Goal: Task Accomplishment & Management: Use online tool/utility

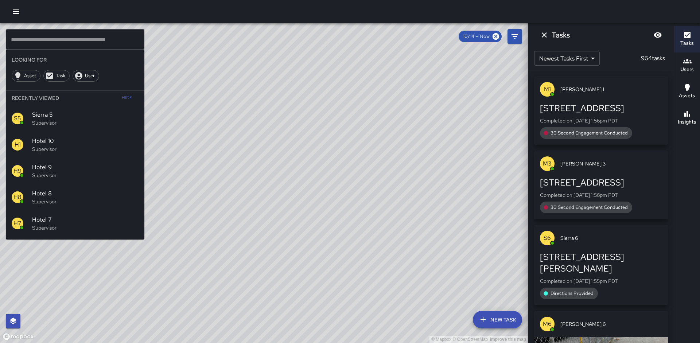
scroll to position [23, 0]
click at [376, 102] on div "© Mapbox © OpenStreetMap Improve this map" at bounding box center [264, 183] width 528 height 320
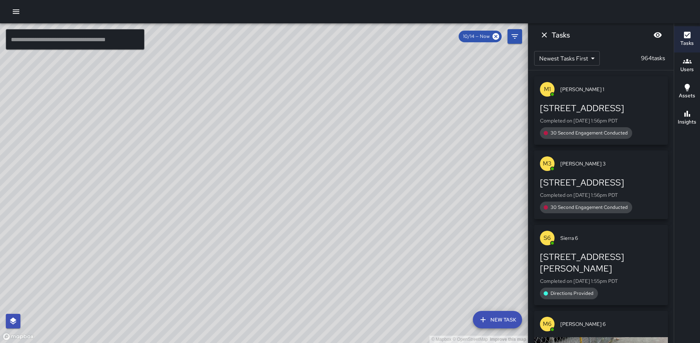
click at [376, 102] on div "© Mapbox © OpenStreetMap Improve this map" at bounding box center [264, 183] width 528 height 320
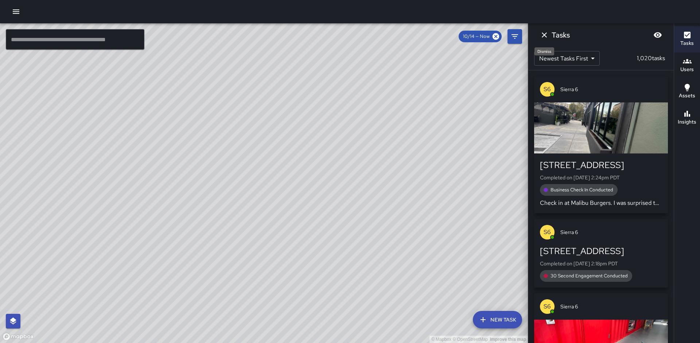
click at [544, 37] on icon "Dismiss" at bounding box center [544, 35] width 9 height 9
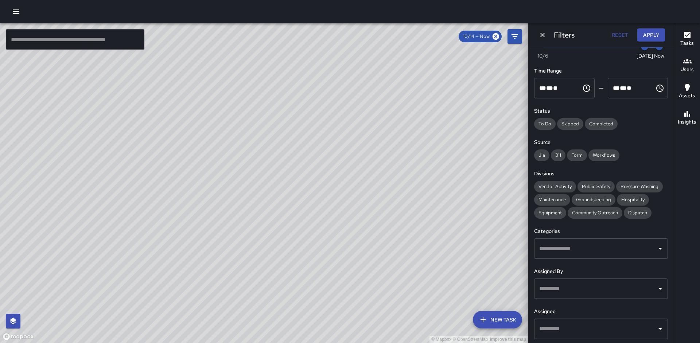
drag, startPoint x: 202, startPoint y: 189, endPoint x: 195, endPoint y: 179, distance: 12.8
click at [196, 179] on div "© Mapbox © OpenStreetMap Improve this map" at bounding box center [264, 183] width 528 height 320
drag, startPoint x: 198, startPoint y: 179, endPoint x: 150, endPoint y: 173, distance: 49.3
click at [150, 173] on div "© Mapbox © OpenStreetMap Improve this map" at bounding box center [264, 183] width 528 height 320
drag, startPoint x: 263, startPoint y: 180, endPoint x: 304, endPoint y: 164, distance: 44.2
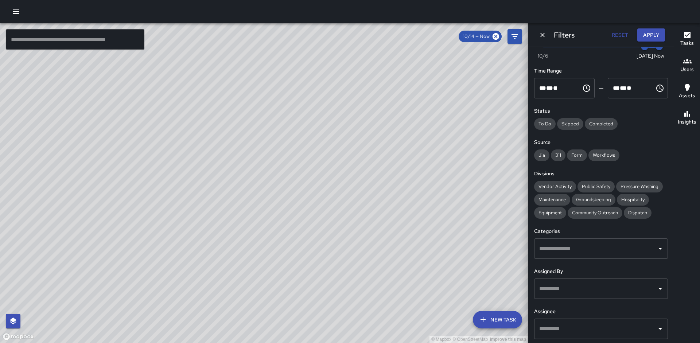
click at [303, 160] on div "© Mapbox © OpenStreetMap Improve this map" at bounding box center [264, 183] width 528 height 320
drag, startPoint x: 250, startPoint y: 246, endPoint x: 278, endPoint y: 235, distance: 29.7
click at [277, 235] on div "© Mapbox © OpenStreetMap Improve this map" at bounding box center [264, 183] width 528 height 320
drag, startPoint x: 203, startPoint y: 282, endPoint x: 244, endPoint y: 237, distance: 60.9
click at [244, 237] on div "© Mapbox © OpenStreetMap Improve this map" at bounding box center [264, 183] width 528 height 320
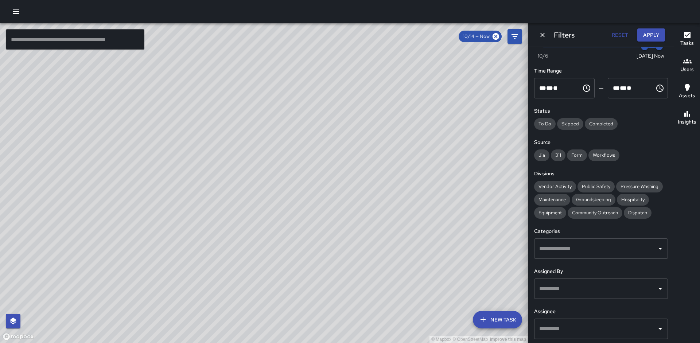
click at [194, 174] on div "© Mapbox © OpenStreetMap Improve this map" at bounding box center [264, 183] width 528 height 320
click at [263, 241] on div "© Mapbox © OpenStreetMap Improve this map" at bounding box center [264, 183] width 528 height 320
drag, startPoint x: 201, startPoint y: 99, endPoint x: 145, endPoint y: 167, distance: 87.6
click at [145, 167] on div "© Mapbox © OpenStreetMap Improve this map" at bounding box center [264, 183] width 528 height 320
drag, startPoint x: 185, startPoint y: 168, endPoint x: 161, endPoint y: 171, distance: 24.6
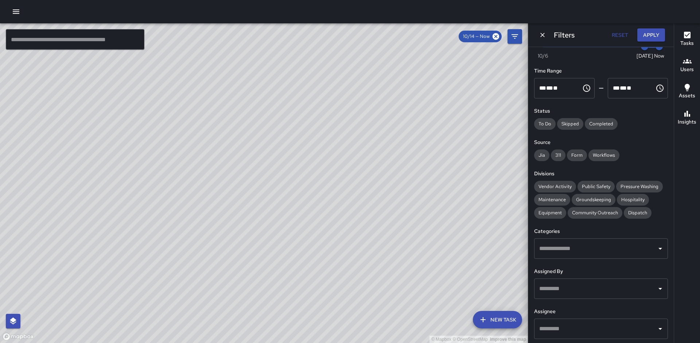
click at [161, 171] on div "© Mapbox © OpenStreetMap Improve this map" at bounding box center [264, 183] width 528 height 320
click at [683, 62] on div "Users" at bounding box center [687, 65] width 13 height 17
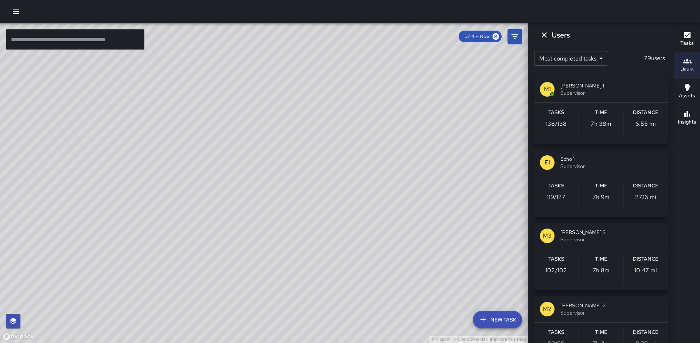
drag, startPoint x: 480, startPoint y: 136, endPoint x: 484, endPoint y: 128, distance: 9.1
click at [470, 127] on div "© Mapbox © OpenStreetMap Improve this map" at bounding box center [264, 183] width 528 height 320
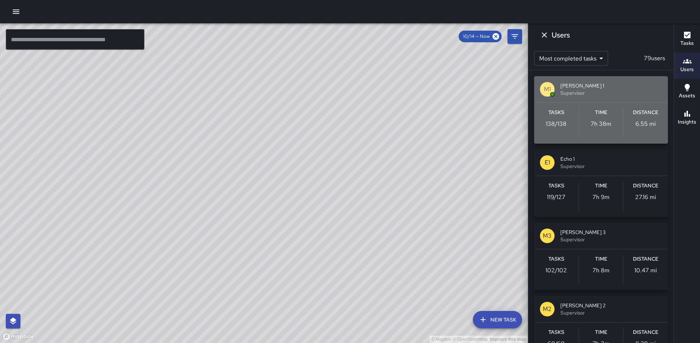
click at [555, 128] on div "Tasks 138 / 138" at bounding box center [556, 123] width 45 height 29
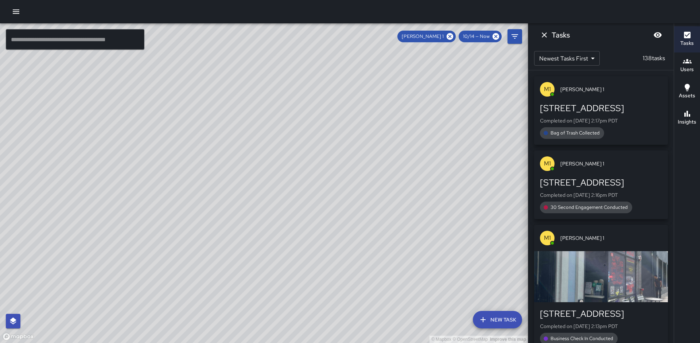
drag, startPoint x: 445, startPoint y: 112, endPoint x: 426, endPoint y: 129, distance: 25.6
click at [426, 129] on div "© Mapbox © OpenStreetMap Improve this map" at bounding box center [264, 183] width 528 height 320
drag, startPoint x: 212, startPoint y: 87, endPoint x: 193, endPoint y: 151, distance: 66.0
click at [197, 153] on div "© Mapbox © OpenStreetMap Improve this map" at bounding box center [264, 183] width 528 height 320
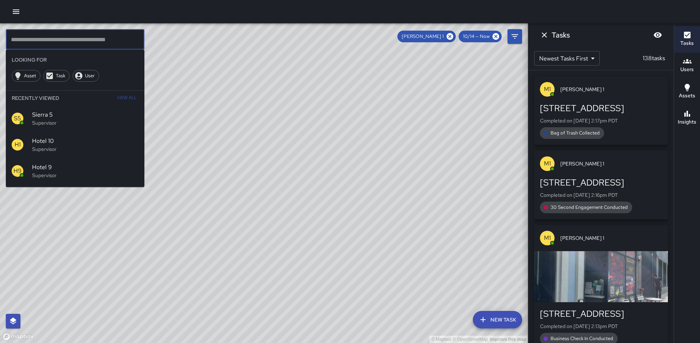
click at [65, 39] on input "text" at bounding box center [75, 39] width 139 height 20
click at [451, 36] on icon at bounding box center [450, 36] width 7 height 7
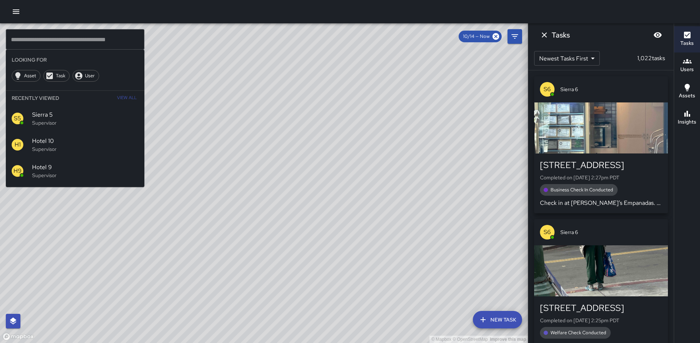
click at [208, 173] on div "© Mapbox © OpenStreetMap Improve this map" at bounding box center [264, 183] width 528 height 320
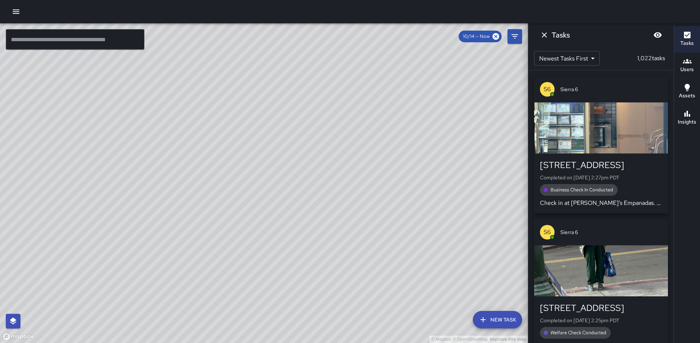
click at [258, 119] on div "© Mapbox © OpenStreetMap Improve this map" at bounding box center [264, 183] width 528 height 320
click at [103, 45] on input "text" at bounding box center [75, 39] width 139 height 20
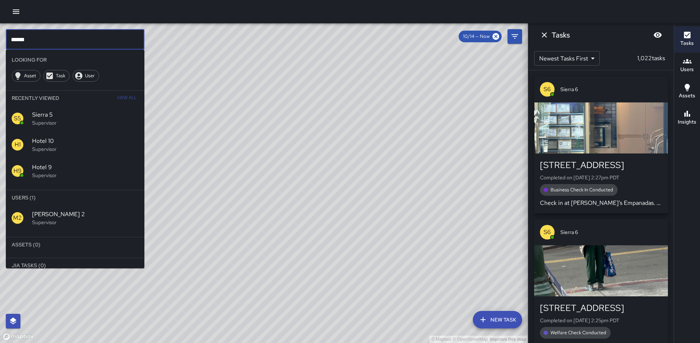
type input "******"
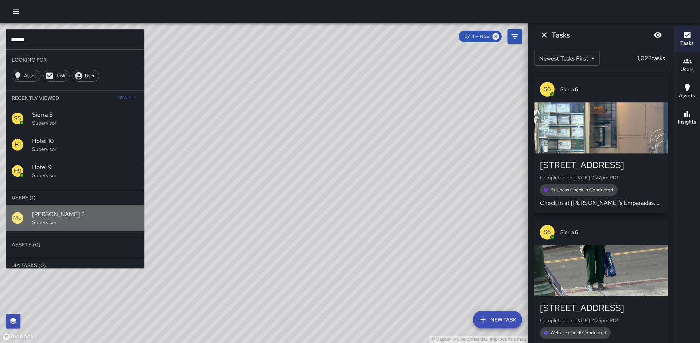
click at [40, 225] on p "Supervisor" at bounding box center [85, 222] width 107 height 7
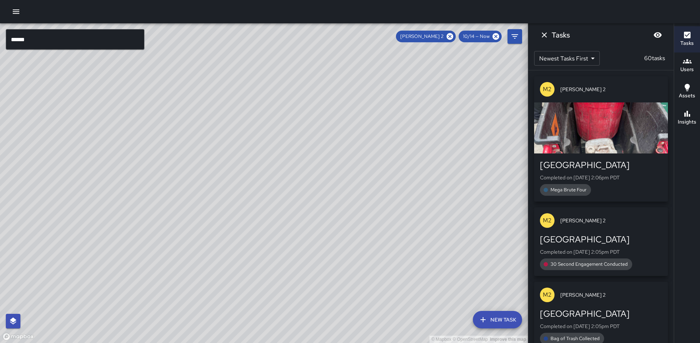
click at [195, 222] on div "© Mapbox © OpenStreetMap Improve this map" at bounding box center [264, 183] width 528 height 320
drag, startPoint x: 194, startPoint y: 223, endPoint x: 218, endPoint y: 216, distance: 25.2
click at [221, 213] on div "© Mapbox © OpenStreetMap Improve this map" at bounding box center [264, 183] width 528 height 320
click at [450, 36] on icon at bounding box center [450, 36] width 8 height 8
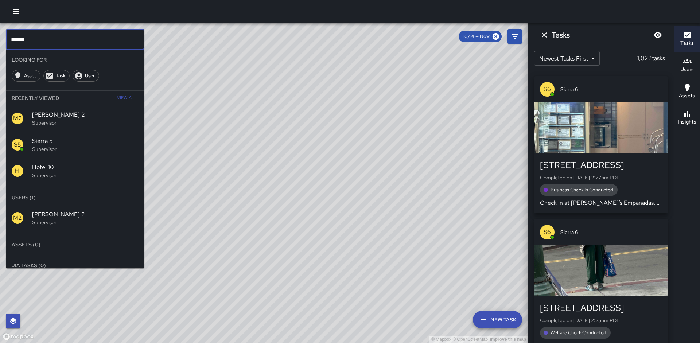
click at [36, 40] on input "******" at bounding box center [75, 39] width 139 height 20
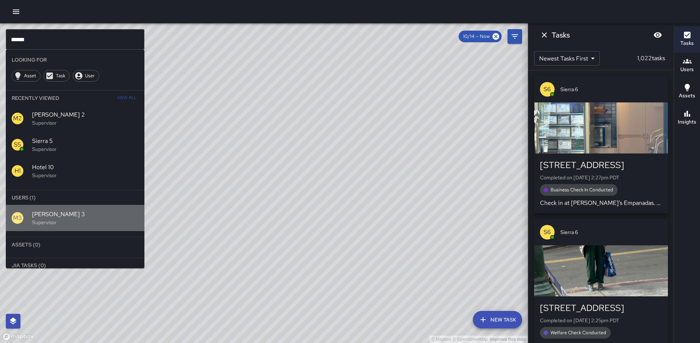
click at [61, 221] on p "Supervisor" at bounding box center [85, 222] width 107 height 7
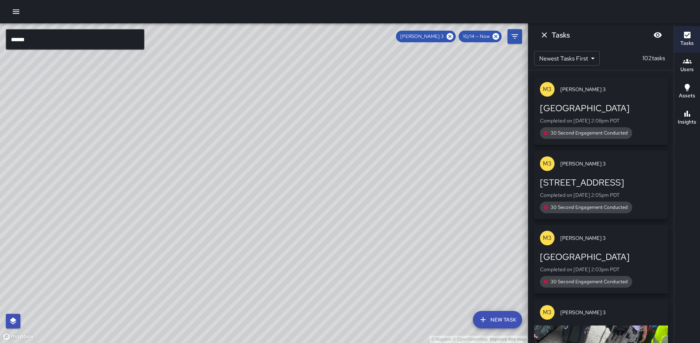
drag, startPoint x: 158, startPoint y: 217, endPoint x: 194, endPoint y: 187, distance: 47.2
click at [194, 187] on div "© Mapbox © OpenStreetMap Improve this map" at bounding box center [264, 183] width 528 height 320
click at [451, 37] on icon at bounding box center [450, 36] width 8 height 8
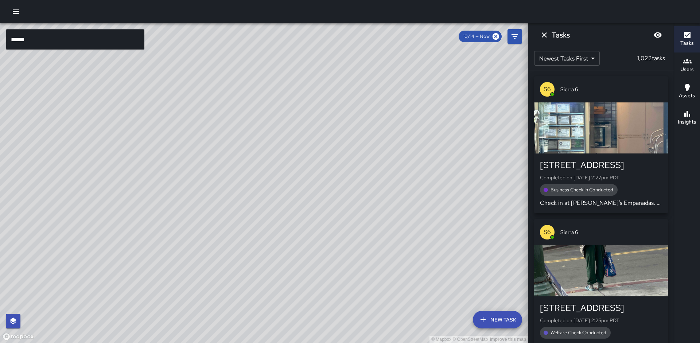
click at [35, 38] on input "******" at bounding box center [75, 39] width 139 height 20
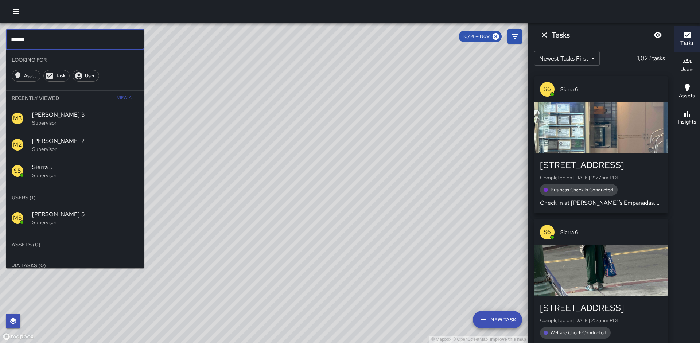
click at [72, 223] on p "Supervisor" at bounding box center [85, 222] width 107 height 7
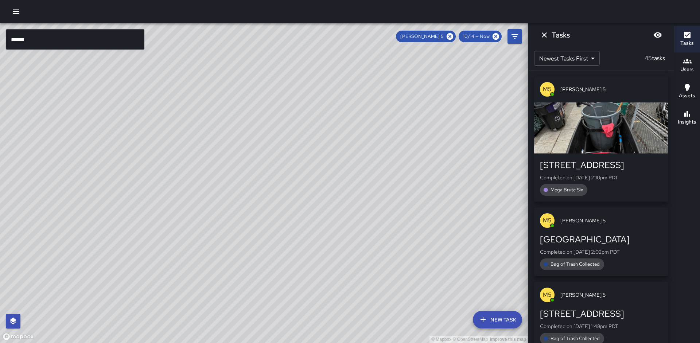
drag, startPoint x: 190, startPoint y: 176, endPoint x: 135, endPoint y: 235, distance: 80.3
click at [131, 239] on div "© Mapbox © OpenStreetMap Improve this map" at bounding box center [264, 183] width 528 height 320
drag, startPoint x: 215, startPoint y: 135, endPoint x: 186, endPoint y: 183, distance: 55.3
click at [186, 183] on div "© Mapbox © OpenStreetMap Improve this map" at bounding box center [264, 183] width 528 height 320
click at [451, 36] on icon at bounding box center [450, 36] width 8 height 8
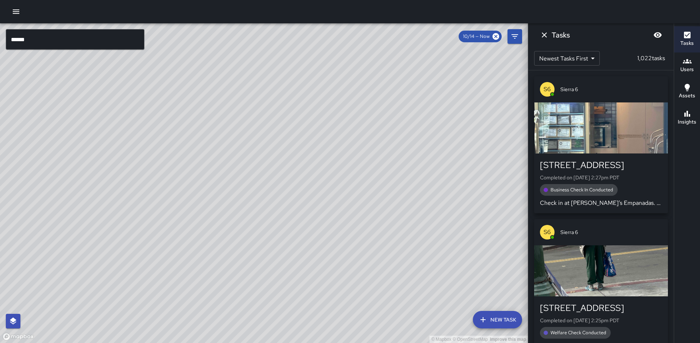
click at [81, 39] on input "******" at bounding box center [75, 39] width 139 height 20
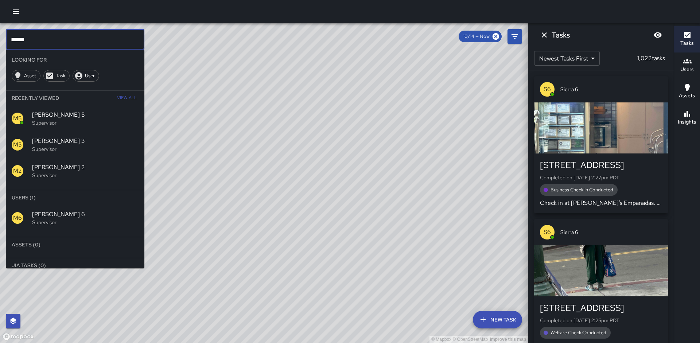
click at [47, 220] on p "Supervisor" at bounding box center [85, 222] width 107 height 7
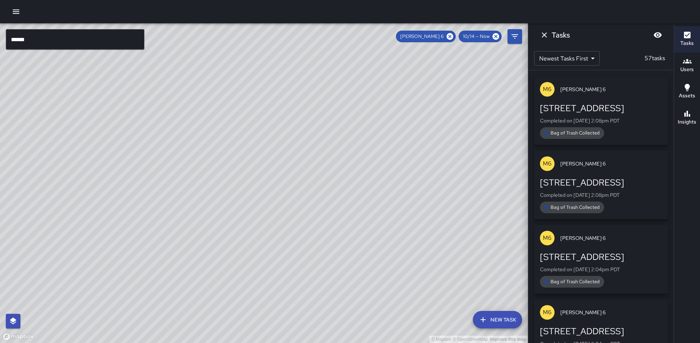
drag, startPoint x: 171, startPoint y: 216, endPoint x: 179, endPoint y: 179, distance: 38.1
click at [179, 179] on div "© Mapbox © OpenStreetMap Improve this map" at bounding box center [264, 183] width 528 height 320
drag, startPoint x: 195, startPoint y: 229, endPoint x: 209, endPoint y: 210, distance: 23.3
click at [209, 210] on div "© Mapbox © OpenStreetMap Improve this map" at bounding box center [264, 183] width 528 height 320
drag, startPoint x: 189, startPoint y: 184, endPoint x: 192, endPoint y: 167, distance: 17.5
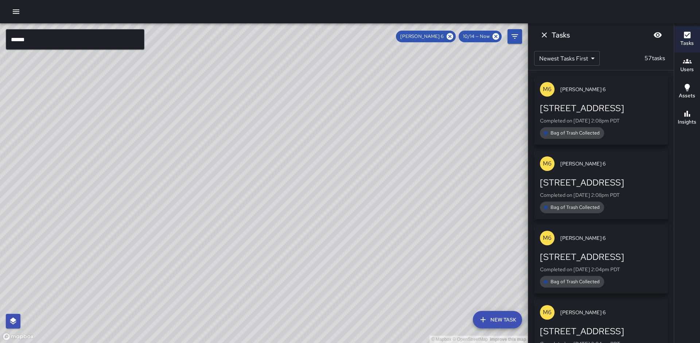
click at [192, 167] on div "© Mapbox © OpenStreetMap Improve this map" at bounding box center [264, 183] width 528 height 320
click at [451, 38] on icon at bounding box center [450, 36] width 8 height 8
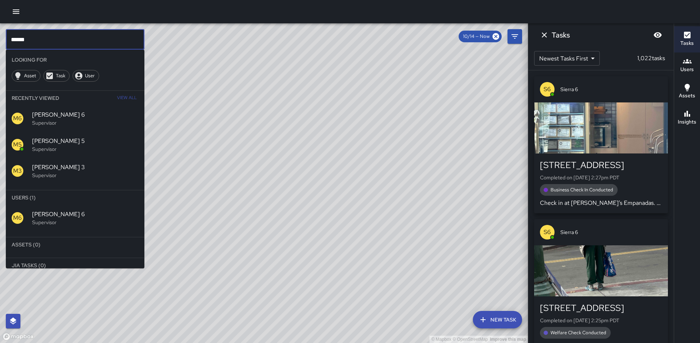
click at [90, 38] on input "******" at bounding box center [75, 39] width 139 height 20
type input "******"
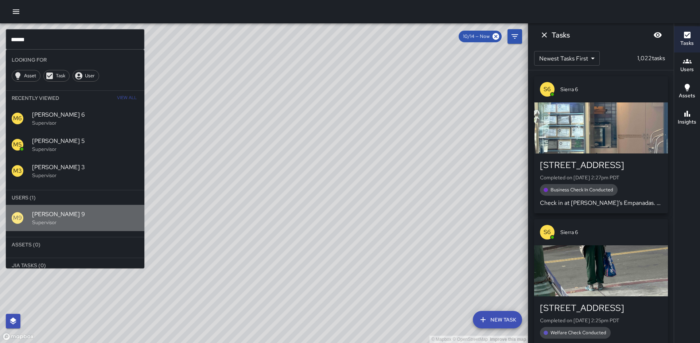
click at [45, 223] on p "Supervisor" at bounding box center [85, 222] width 107 height 7
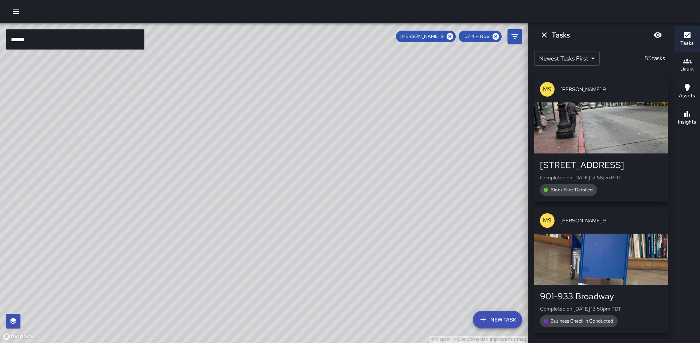
drag, startPoint x: 122, startPoint y: 238, endPoint x: 165, endPoint y: 210, distance: 51.7
click at [181, 193] on div "© Mapbox © OpenStreetMap Improve this map" at bounding box center [264, 183] width 528 height 320
drag, startPoint x: 133, startPoint y: 263, endPoint x: 172, endPoint y: 217, distance: 60.6
click at [172, 217] on div "© Mapbox © OpenStreetMap Improve this map" at bounding box center [264, 183] width 528 height 320
drag, startPoint x: 452, startPoint y: 35, endPoint x: 240, endPoint y: 48, distance: 212.3
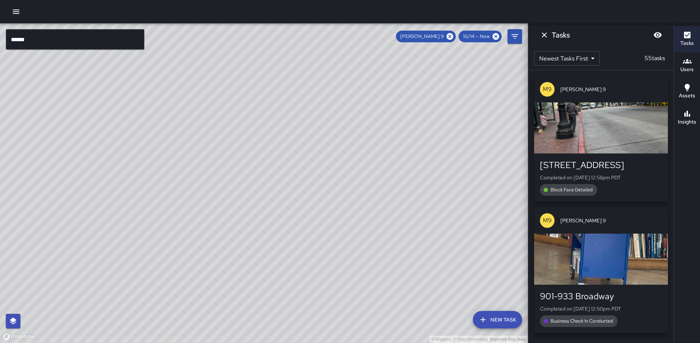
click at [452, 35] on icon at bounding box center [450, 36] width 8 height 8
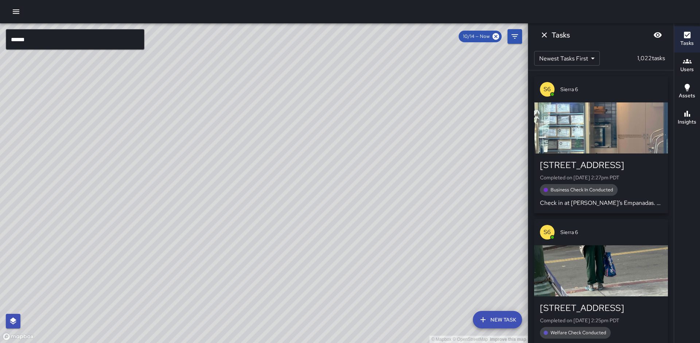
click at [33, 35] on input "******" at bounding box center [75, 39] width 139 height 20
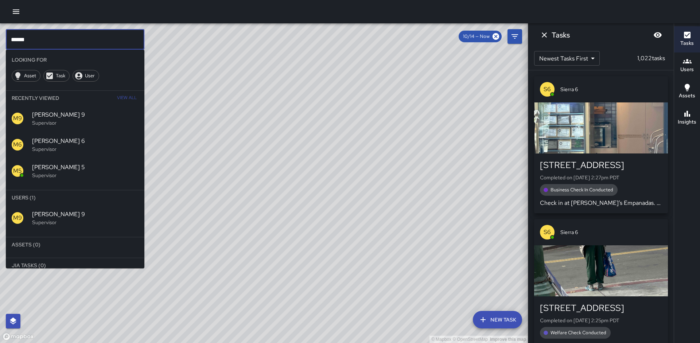
click at [33, 35] on input "******" at bounding box center [75, 39] width 139 height 20
click at [34, 35] on input "******" at bounding box center [75, 39] width 139 height 20
click at [59, 246] on p "Supervisor" at bounding box center [85, 248] width 107 height 7
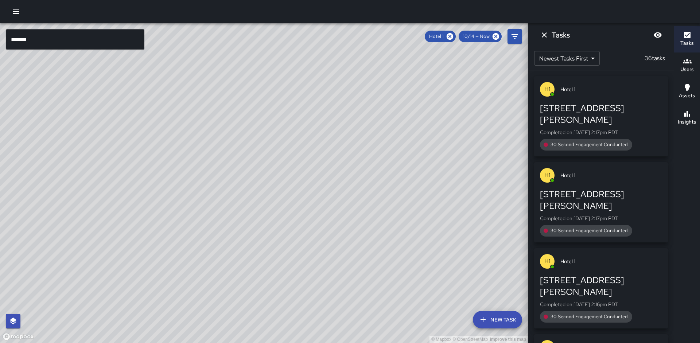
drag, startPoint x: 200, startPoint y: 152, endPoint x: 220, endPoint y: 167, distance: 25.4
click at [166, 205] on div "© Mapbox © OpenStreetMap Improve this map" at bounding box center [264, 183] width 528 height 320
drag, startPoint x: 255, startPoint y: 128, endPoint x: 235, endPoint y: 162, distance: 40.2
click at [235, 162] on div "© Mapbox © OpenStreetMap Improve this map" at bounding box center [264, 183] width 528 height 320
click at [452, 36] on icon at bounding box center [450, 36] width 7 height 7
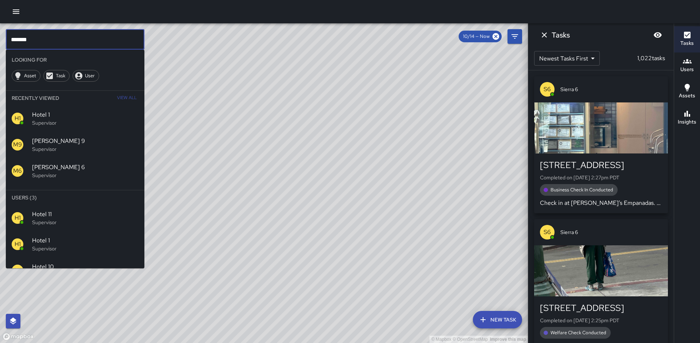
click at [72, 35] on input "*******" at bounding box center [75, 39] width 139 height 20
click at [72, 38] on input "*******" at bounding box center [75, 39] width 139 height 20
click at [49, 225] on p "Supervisor" at bounding box center [85, 222] width 107 height 7
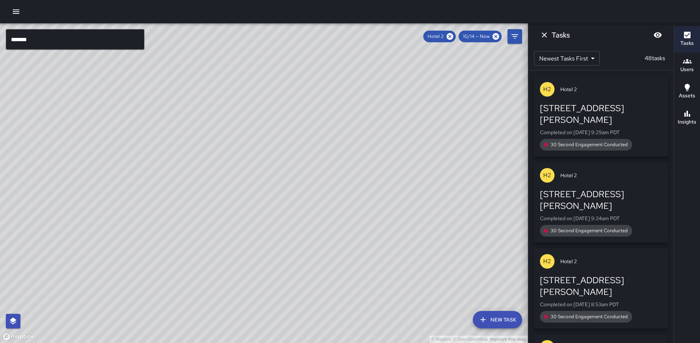
drag, startPoint x: 115, startPoint y: 210, endPoint x: 65, endPoint y: 234, distance: 54.8
click at [63, 234] on div "© Mapbox © OpenStreetMap Improve this map" at bounding box center [264, 183] width 528 height 320
drag, startPoint x: 451, startPoint y: 36, endPoint x: 129, endPoint y: 32, distance: 322.5
click at [452, 36] on icon at bounding box center [450, 36] width 8 height 8
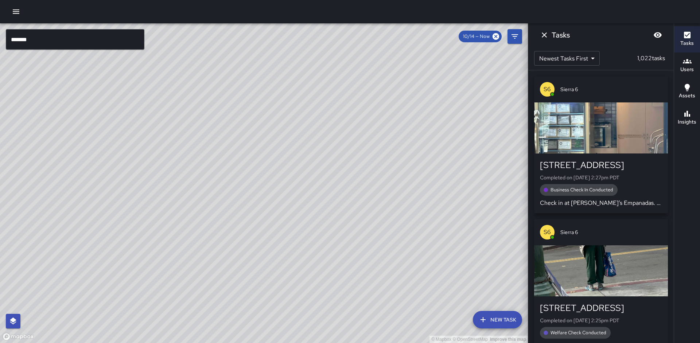
click at [55, 44] on input "*******" at bounding box center [75, 39] width 139 height 20
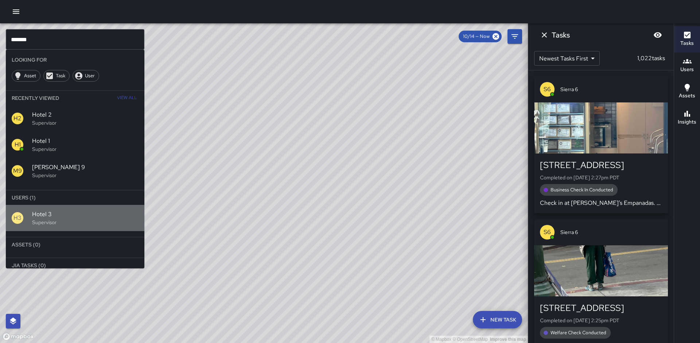
click at [24, 212] on div "H3" at bounding box center [22, 218] width 20 height 12
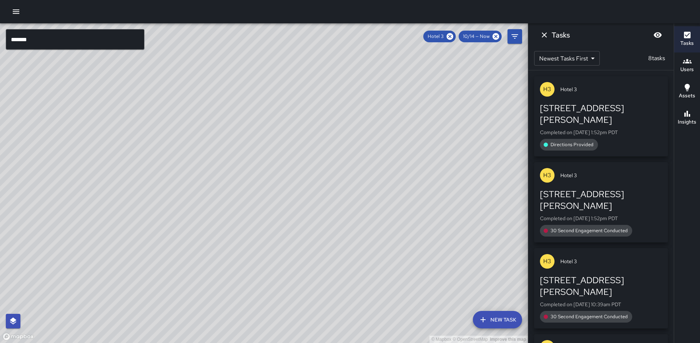
drag, startPoint x: 129, startPoint y: 144, endPoint x: 73, endPoint y: 177, distance: 64.9
click at [73, 177] on div "© Mapbox © OpenStreetMap Improve this map" at bounding box center [264, 183] width 528 height 320
click at [448, 37] on icon at bounding box center [450, 36] width 7 height 7
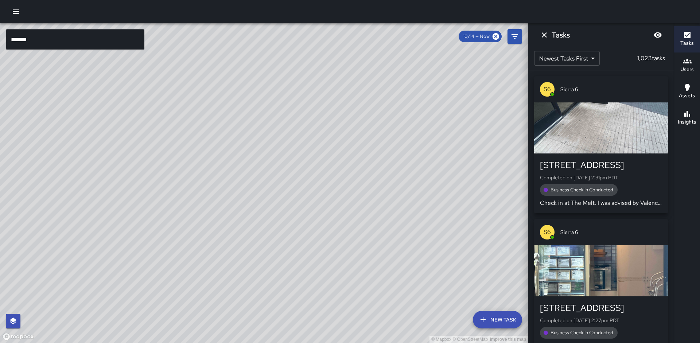
click at [89, 36] on input "*******" at bounding box center [75, 39] width 139 height 20
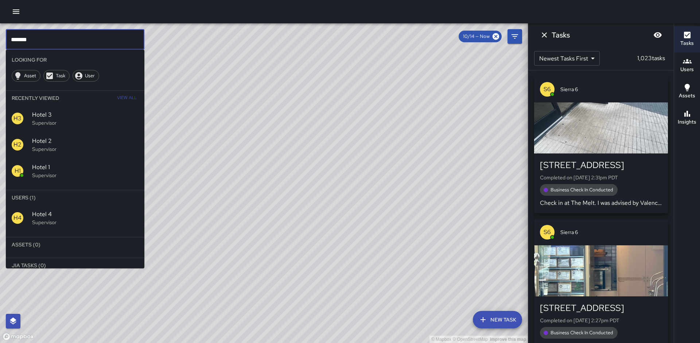
click at [40, 218] on span "Hotel 4" at bounding box center [85, 214] width 107 height 9
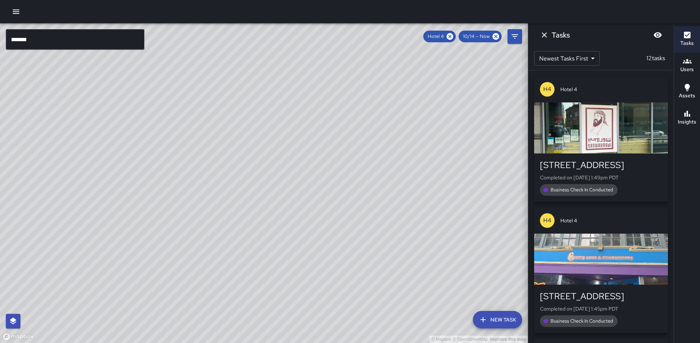
drag, startPoint x: 123, startPoint y: 173, endPoint x: 81, endPoint y: 217, distance: 60.6
click at [80, 218] on div "© Mapbox © OpenStreetMap Improve this map" at bounding box center [264, 183] width 528 height 320
click at [451, 36] on icon at bounding box center [450, 36] width 7 height 7
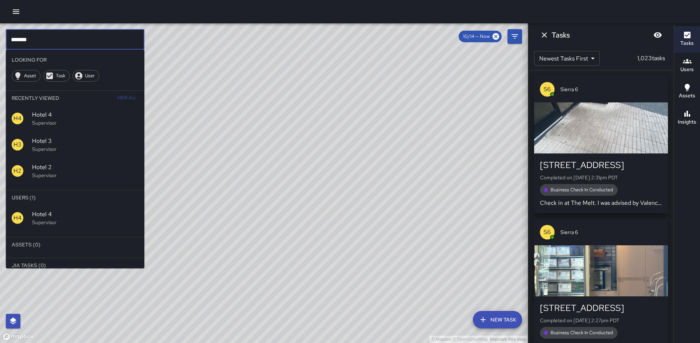
click at [71, 44] on input "*******" at bounding box center [75, 39] width 139 height 20
type input "*"
click at [66, 216] on span "Echo 1" at bounding box center [85, 214] width 107 height 9
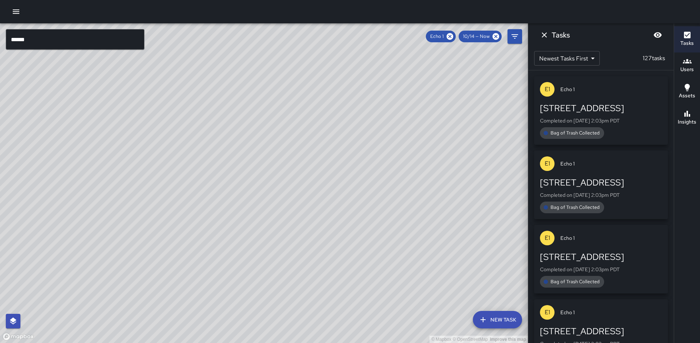
drag, startPoint x: 136, startPoint y: 207, endPoint x: 146, endPoint y: 189, distance: 20.7
click at [145, 187] on div "© Mapbox © OpenStreetMap Improve this map" at bounding box center [264, 183] width 528 height 320
drag, startPoint x: 131, startPoint y: 255, endPoint x: 174, endPoint y: 205, distance: 65.4
click at [173, 206] on div "© Mapbox © OpenStreetMap Improve this map" at bounding box center [264, 183] width 528 height 320
click at [451, 36] on icon at bounding box center [450, 36] width 8 height 8
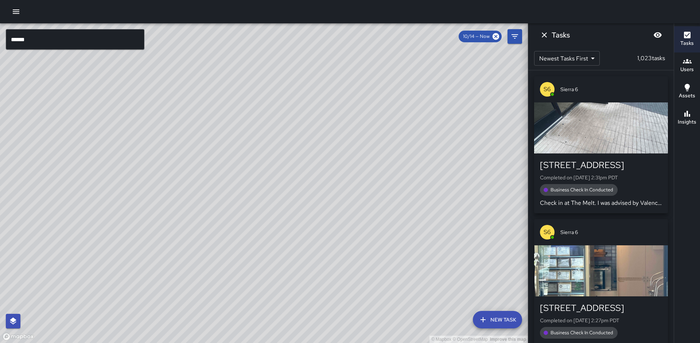
click at [128, 37] on input "******" at bounding box center [75, 39] width 139 height 20
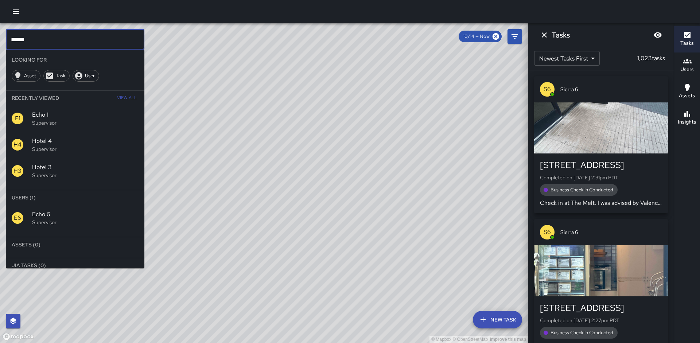
type input "******"
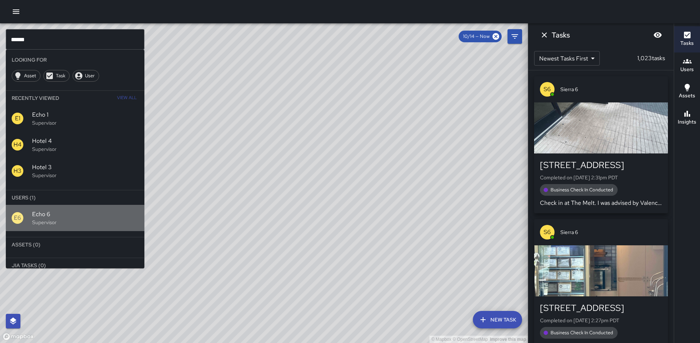
click at [61, 215] on span "Echo 6" at bounding box center [85, 214] width 107 height 9
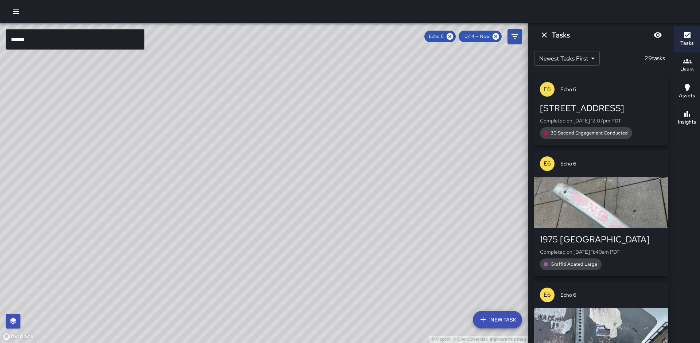
drag, startPoint x: 200, startPoint y: 132, endPoint x: 184, endPoint y: 160, distance: 31.4
click at [184, 160] on div "© Mapbox © OpenStreetMap Improve this map" at bounding box center [264, 183] width 528 height 320
click at [449, 39] on icon at bounding box center [450, 36] width 7 height 7
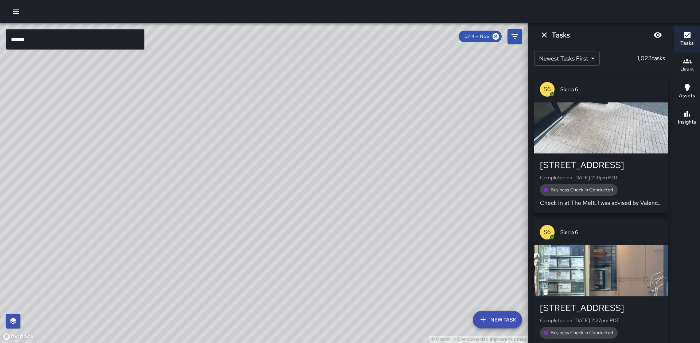
click at [120, 39] on input "******" at bounding box center [75, 39] width 139 height 20
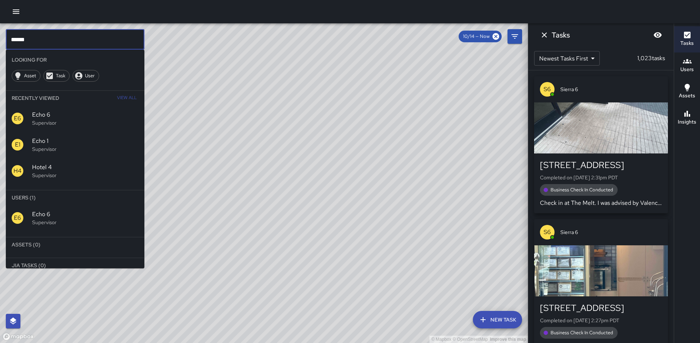
click at [121, 39] on input "******" at bounding box center [75, 39] width 139 height 20
